Goal: Transaction & Acquisition: Subscribe to service/newsletter

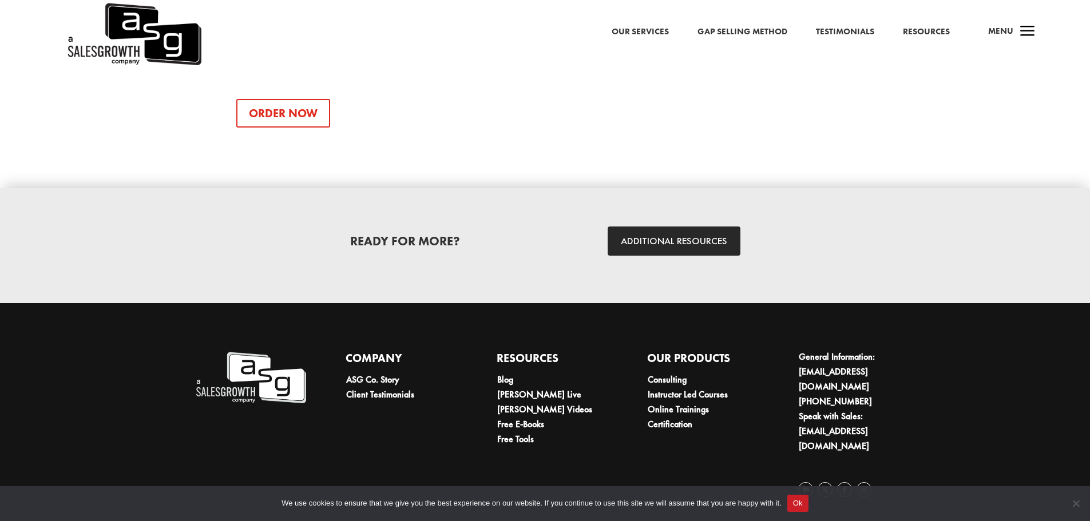
scroll to position [1612, 0]
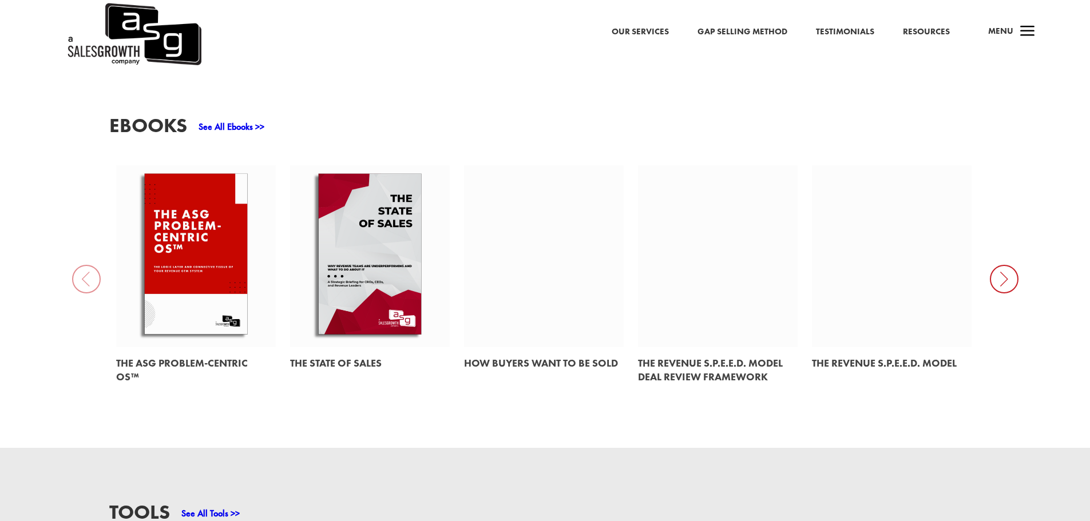
scroll to position [401, 0]
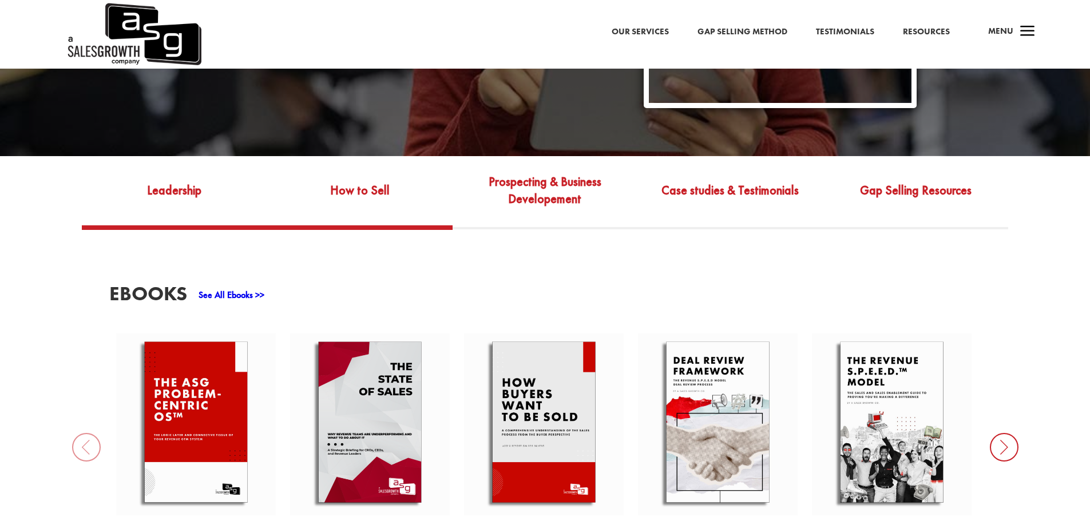
click at [368, 175] on link "How to Sell" at bounding box center [359, 199] width 185 height 54
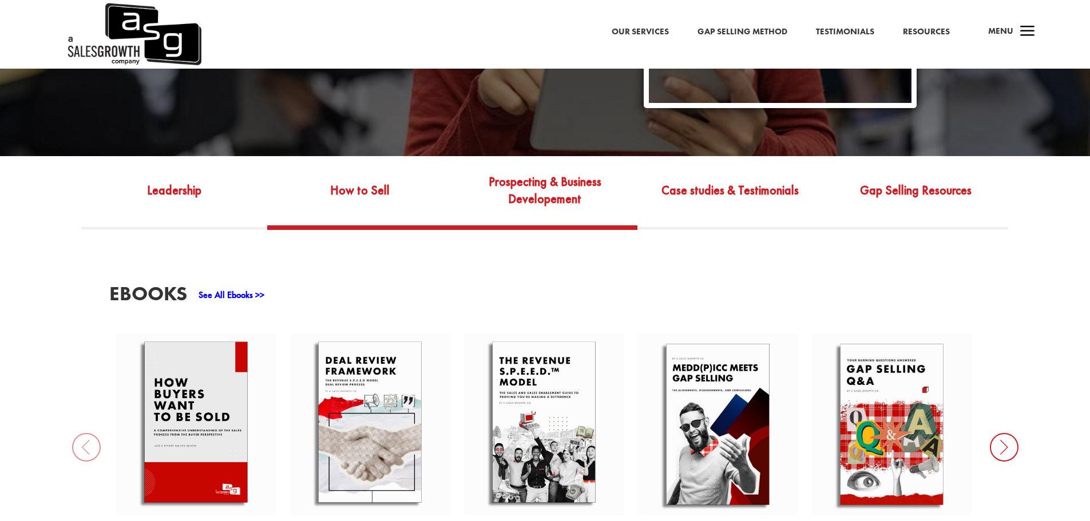
click at [539, 178] on link "Prospecting & Business Developement" at bounding box center [545, 199] width 185 height 54
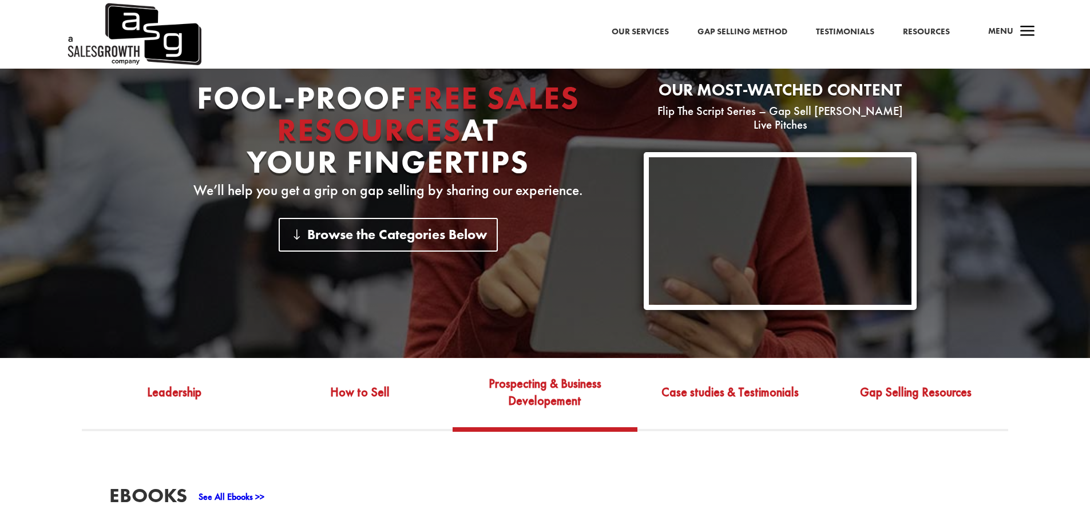
scroll to position [229, 0]
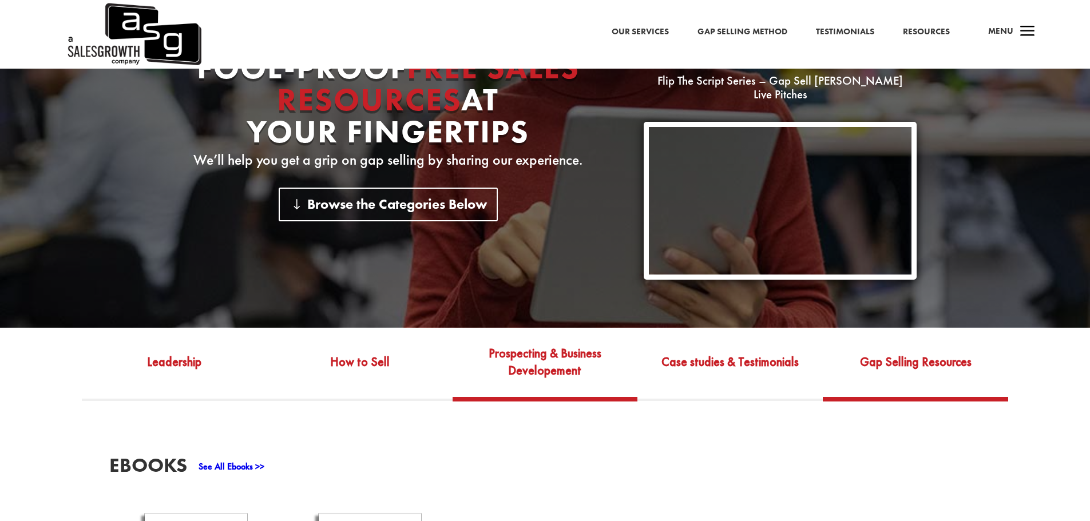
click at [928, 353] on link "Gap Selling Resources" at bounding box center [915, 370] width 185 height 54
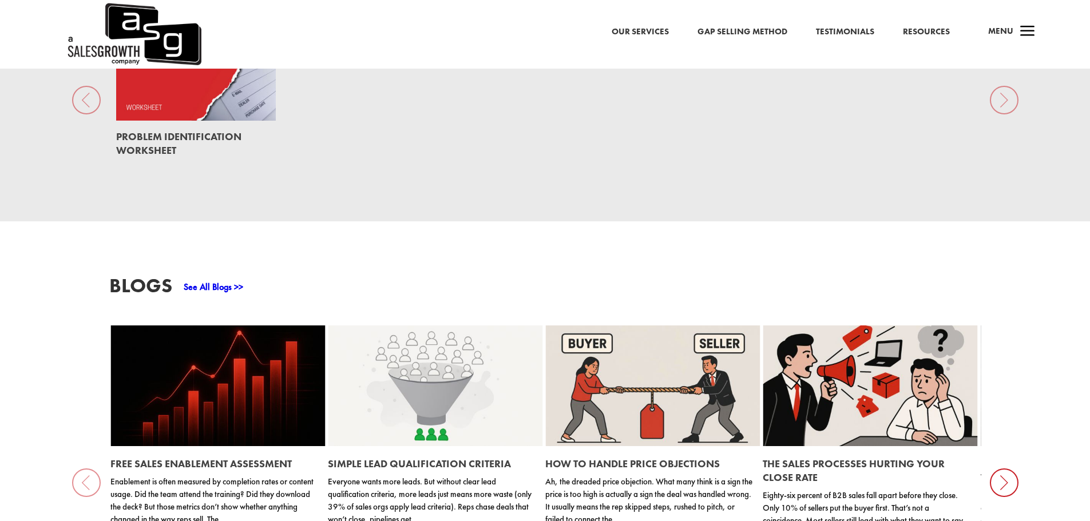
scroll to position [801, 0]
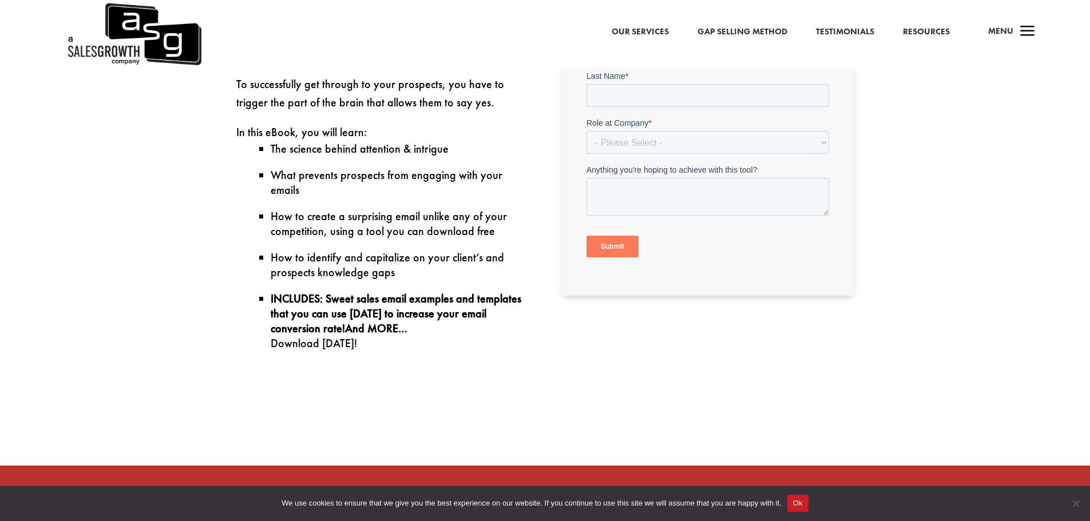
scroll to position [286, 0]
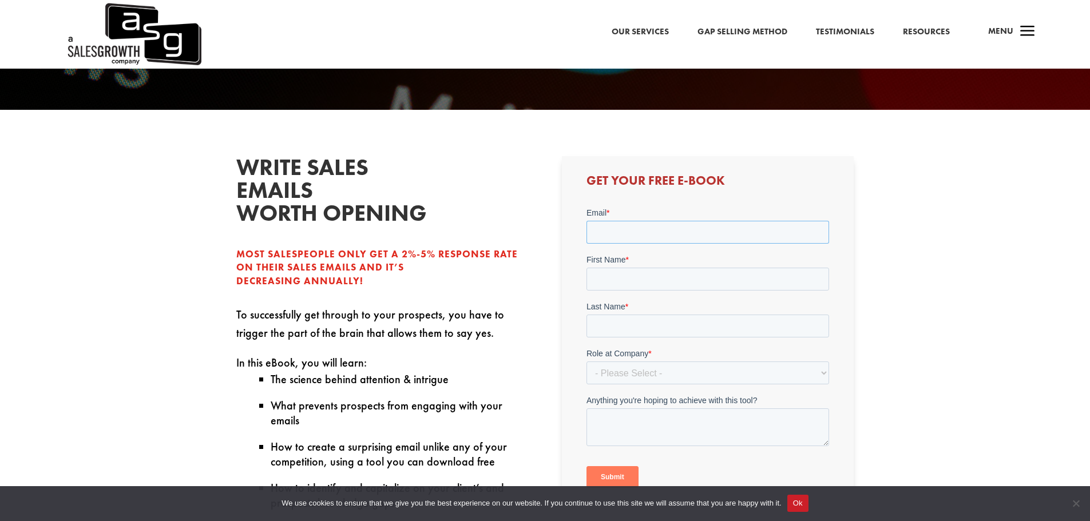
click at [652, 234] on input "Email *" at bounding box center [708, 232] width 243 height 23
type input "matt.fischer@oracle.com"
type input "Matt"
type input "Fischer"
click at [659, 372] on select "- Please Select - C-Level (CRO, CSO, etc) Senior Leadership (VP of Sales, VP of…" at bounding box center [708, 373] width 243 height 23
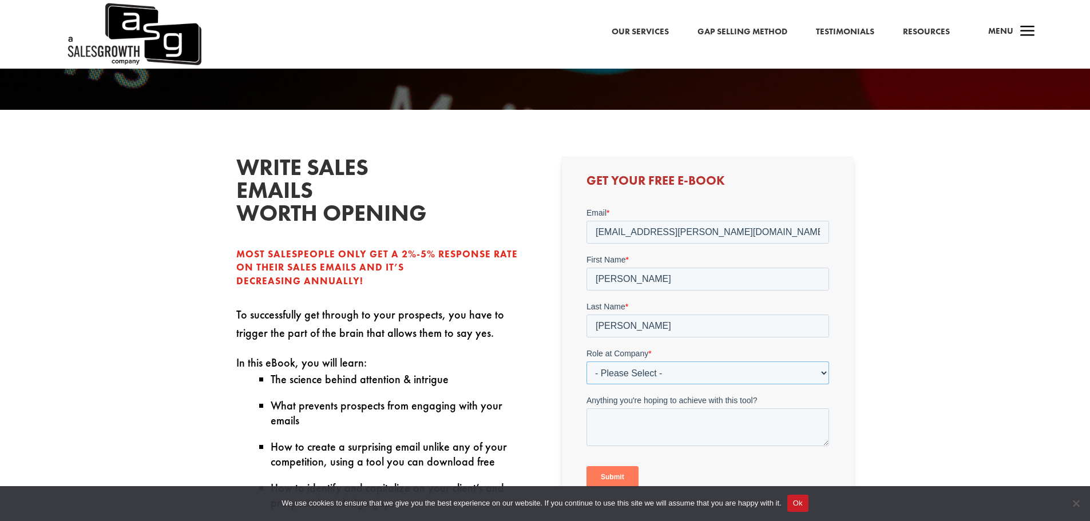
select select "Individual Contributor (AE, SDR, CSM, etc)"
click at [587, 362] on select "- Please Select - C-Level (CRO, CSO, etc) Senior Leadership (VP of Sales, VP of…" at bounding box center [708, 373] width 243 height 23
click at [630, 414] on textarea "Anything you're hoping to achieve with this tool?" at bounding box center [708, 428] width 243 height 38
type textarea "Build pipeline, attract serious/interested buyers."
click at [614, 474] on input "Submit" at bounding box center [613, 477] width 52 height 22
